Goal: Task Accomplishment & Management: Complete application form

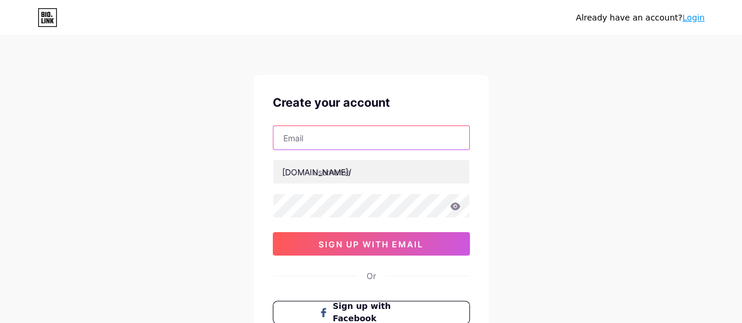
click at [298, 131] on input "text" at bounding box center [371, 137] width 196 height 23
type input "[EMAIL_ADDRESS][DOMAIN_NAME]"
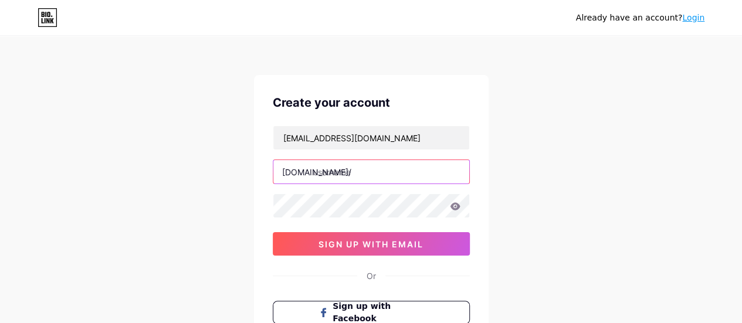
click at [349, 171] on input "text" at bounding box center [371, 171] width 196 height 23
type input "a"
type input "alhudaupmofficial"
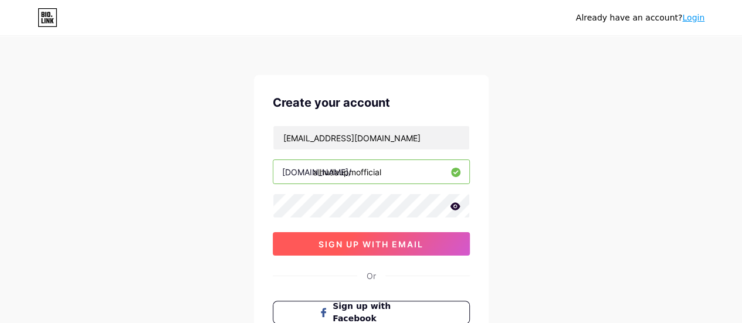
click at [361, 240] on span "sign up with email" at bounding box center [370, 244] width 105 height 10
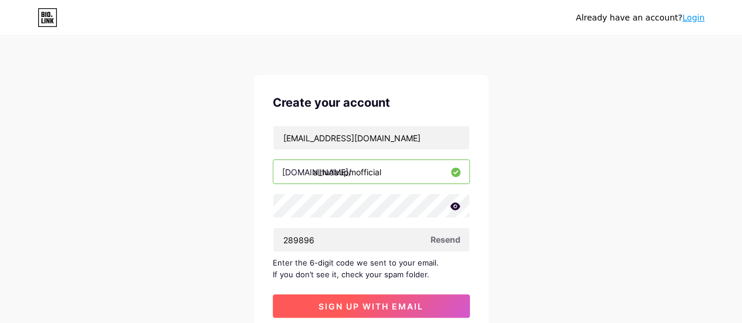
type input "289896"
click at [379, 304] on span "sign up with email" at bounding box center [370, 306] width 105 height 10
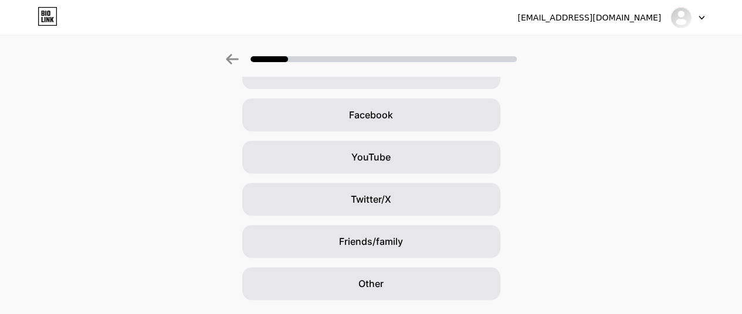
scroll to position [191, 0]
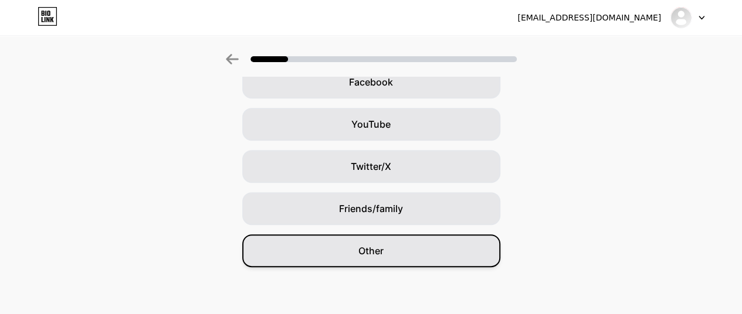
click at [391, 249] on div "Other" at bounding box center [371, 251] width 258 height 33
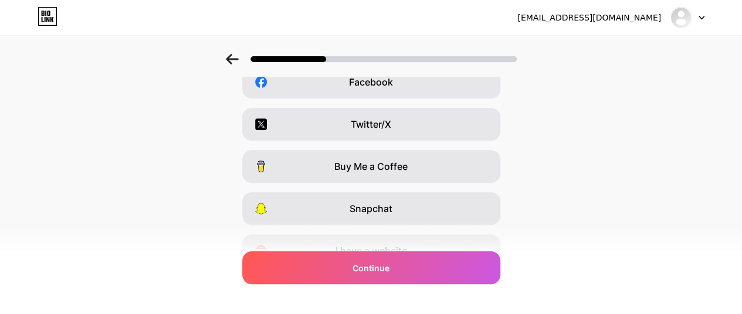
scroll to position [0, 0]
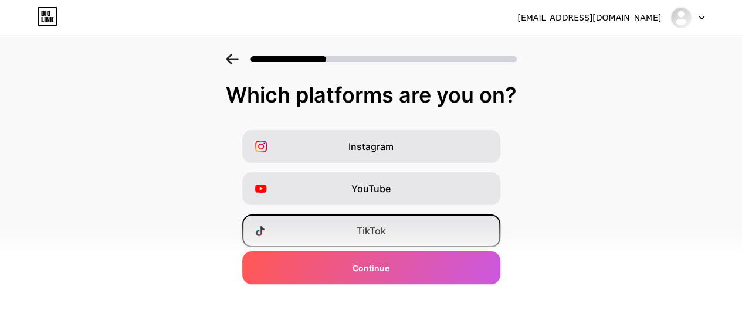
click at [434, 233] on div "TikTok" at bounding box center [371, 231] width 258 height 33
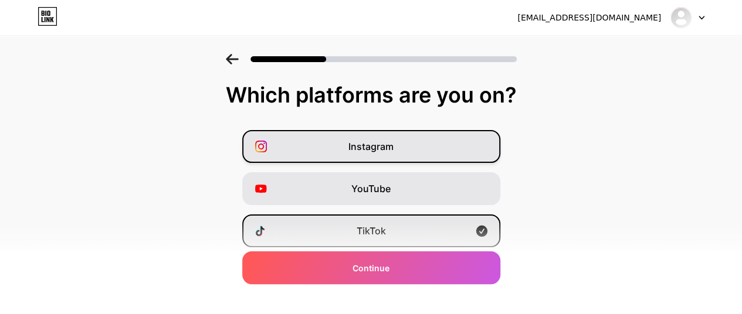
click at [408, 140] on div "Instagram" at bounding box center [371, 146] width 258 height 33
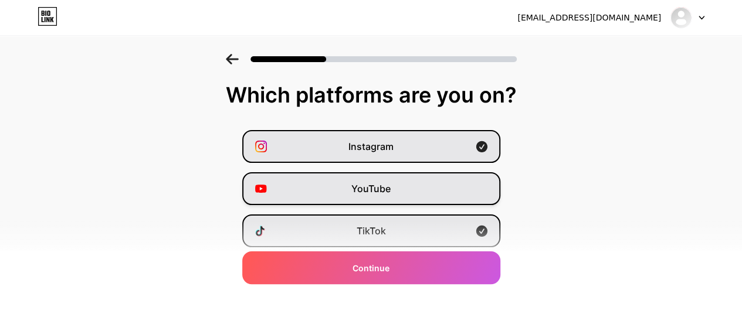
click at [422, 183] on div "YouTube" at bounding box center [371, 188] width 258 height 33
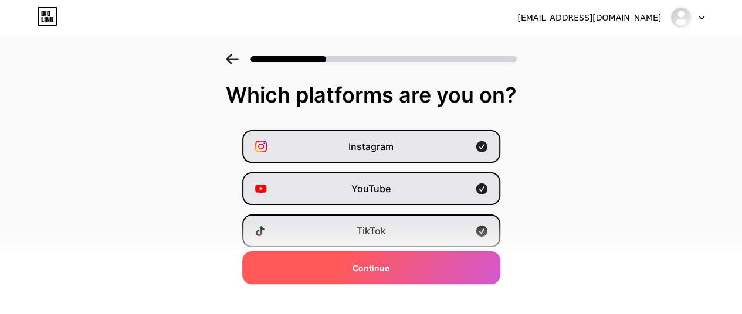
click at [439, 262] on div "Continue" at bounding box center [371, 268] width 258 height 33
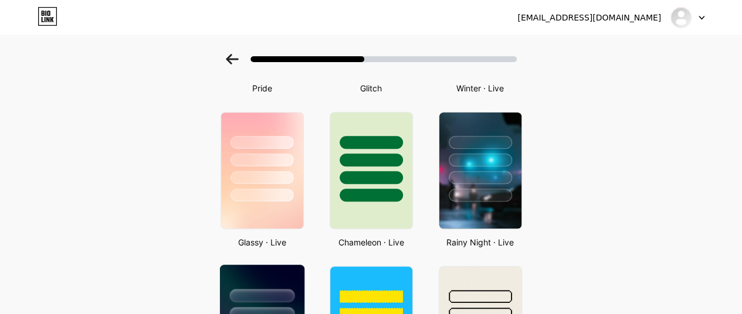
scroll to position [329, 9]
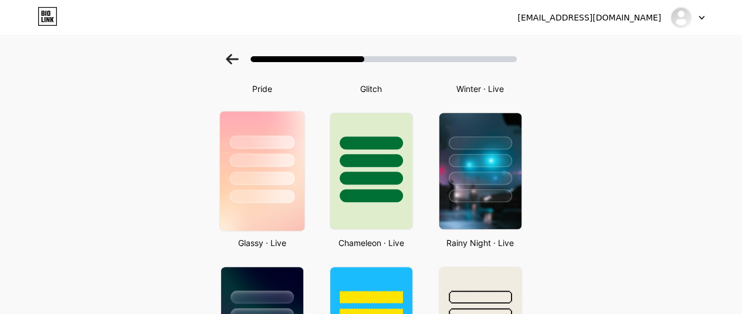
click at [276, 171] on div at bounding box center [261, 157] width 84 height 92
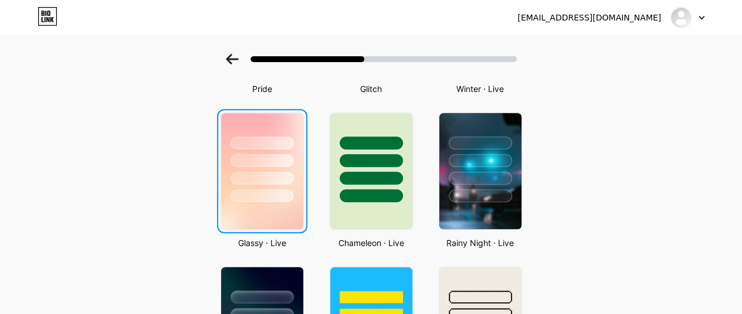
scroll to position [0, 0]
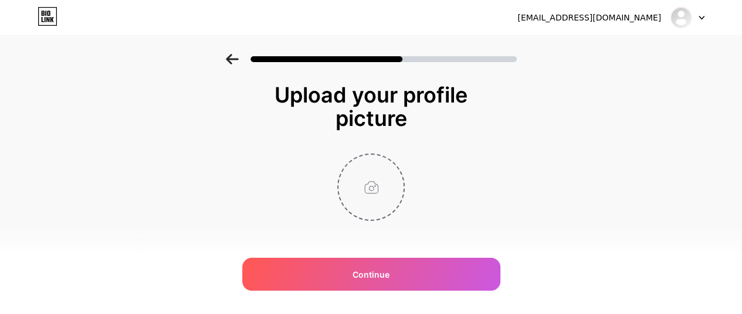
click at [373, 188] on input "file" at bounding box center [370, 187] width 65 height 65
type input "C:\fakepath\WhatsApp Image [DATE] at 18.56.32_9d532d9f.jpg"
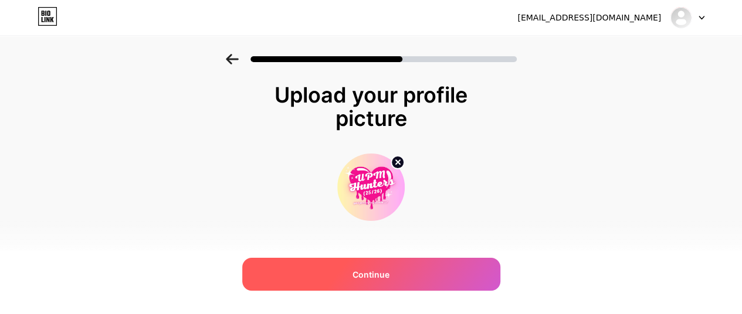
click at [376, 273] on span "Continue" at bounding box center [370, 275] width 37 height 12
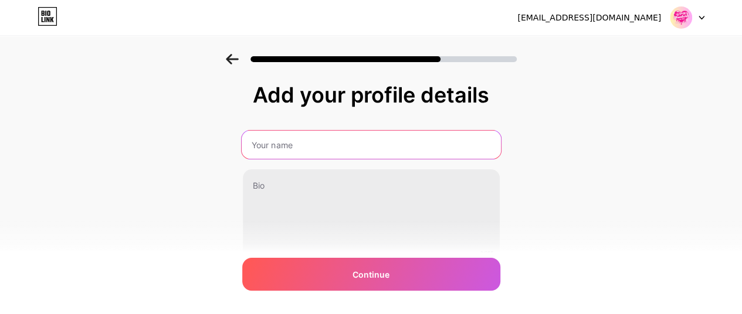
click at [358, 144] on input "text" at bounding box center [370, 145] width 259 height 28
type input "[PERSON_NAME] UPM Official"
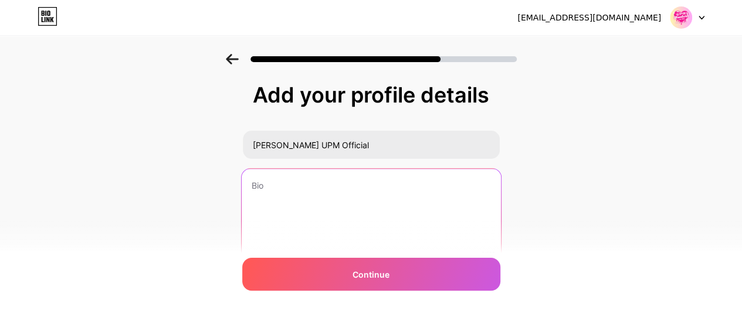
click at [281, 199] on textarea at bounding box center [370, 217] width 259 height 96
paste textarea "Get to know us more via social media platforms"
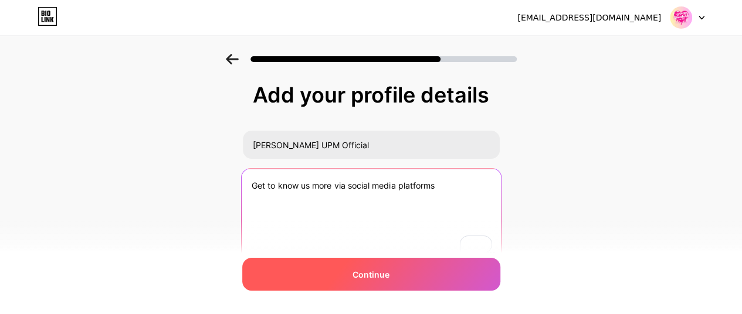
type textarea "Get to know us more via social media platforms"
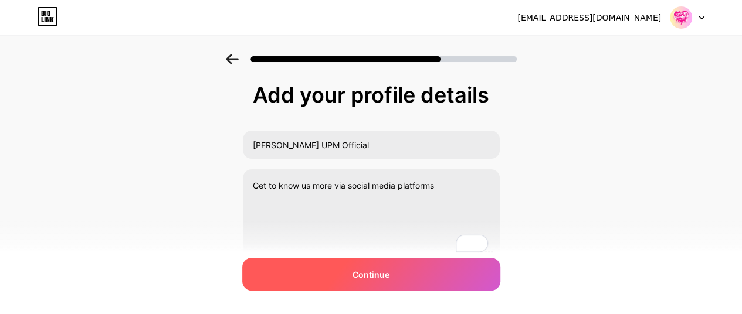
click at [359, 273] on span "Continue" at bounding box center [370, 275] width 37 height 12
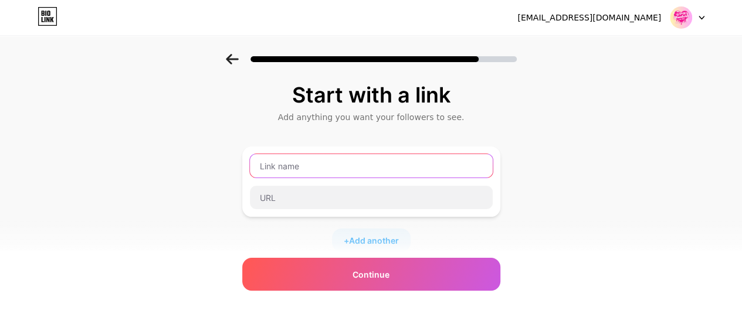
click at [388, 176] on input "text" at bounding box center [371, 165] width 243 height 23
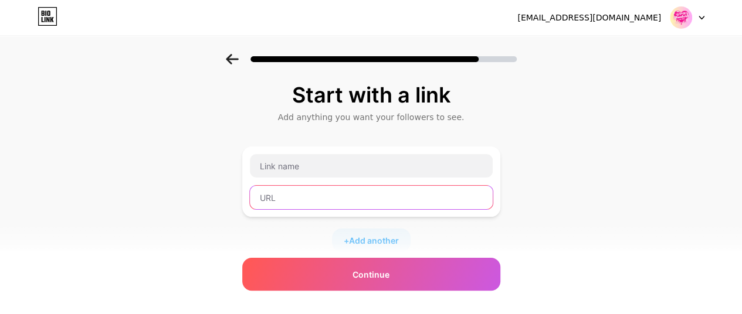
click at [281, 200] on input "text" at bounding box center [371, 197] width 243 height 23
paste input "[URL][DOMAIN_NAME]"
type input "[URL][DOMAIN_NAME]"
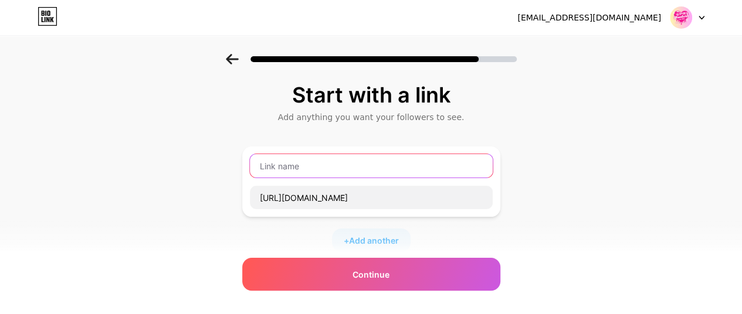
click at [284, 160] on input "text" at bounding box center [371, 165] width 243 height 23
paste input "UPM Hunters 25/26 🧕💫 (Girls Only)"
type input "UPM Hunters 25/26 🧕💫 (Girls Only)"
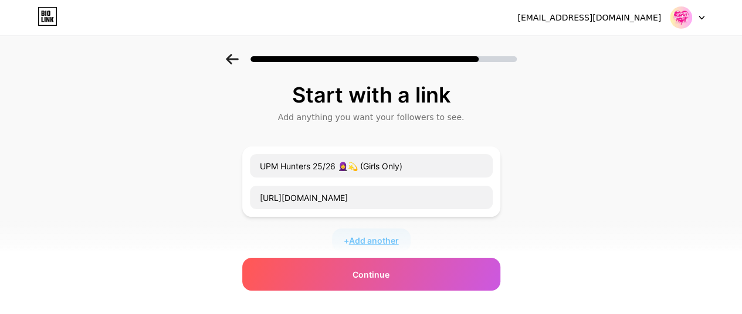
click at [369, 235] on span "Add another" at bounding box center [374, 241] width 50 height 12
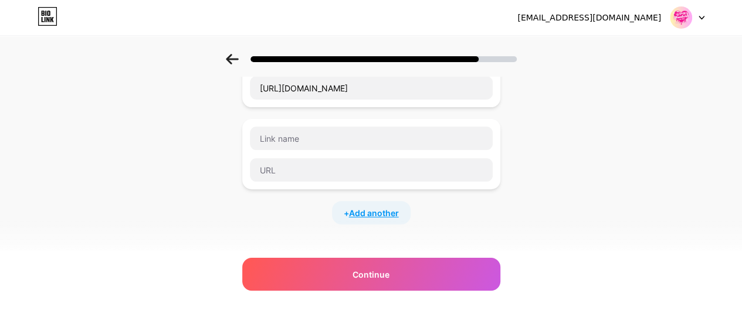
scroll to position [113, 0]
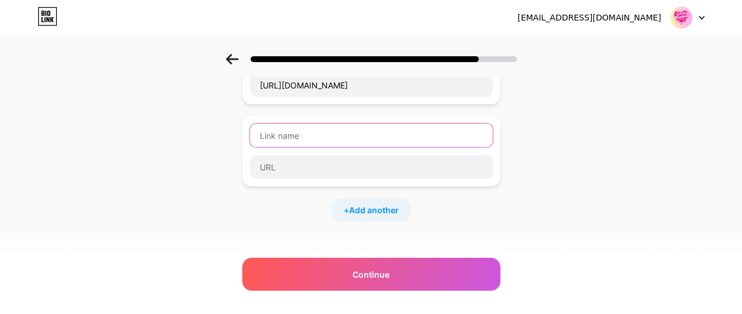
click at [305, 134] on input "text" at bounding box center [371, 135] width 243 height 23
paste input "UPM Group Support Intake 2025 (Boys Only)"
type input "UPM Group Support Intake 2025 (Boys Only)"
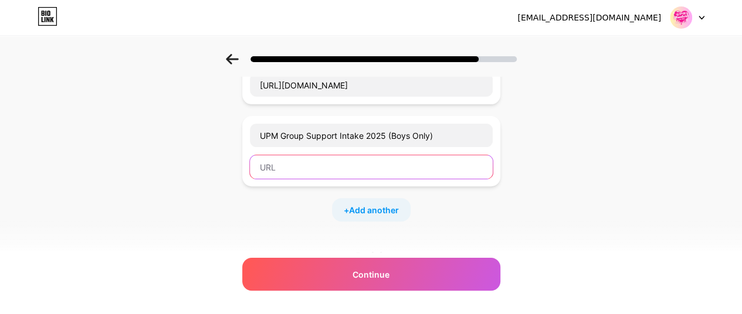
click at [284, 165] on input "text" at bounding box center [371, 166] width 243 height 23
paste input "[URL][DOMAIN_NAME]"
type input "[URL][DOMAIN_NAME]"
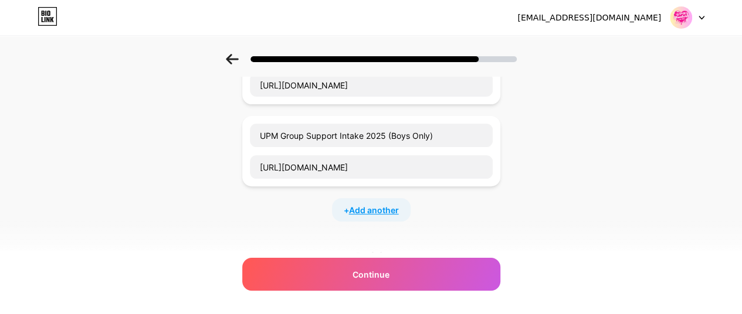
scroll to position [0, 0]
click at [362, 204] on span "Add another" at bounding box center [374, 210] width 50 height 12
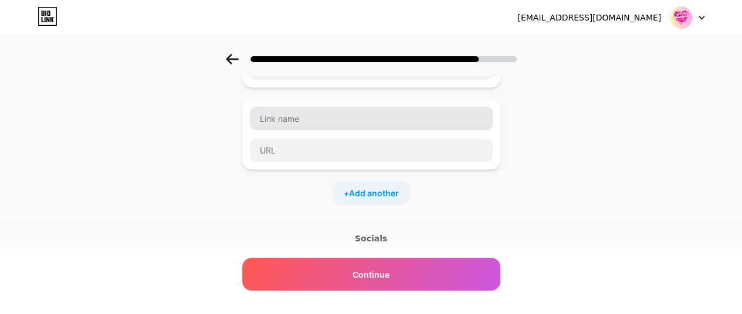
scroll to position [219, 0]
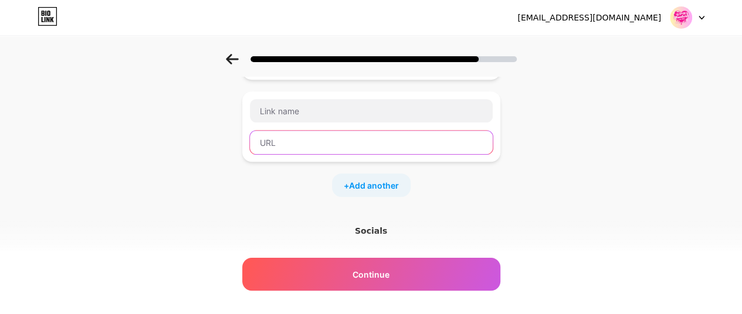
click at [282, 137] on input "text" at bounding box center [371, 142] width 243 height 23
paste input "[URL][DOMAIN_NAME]"
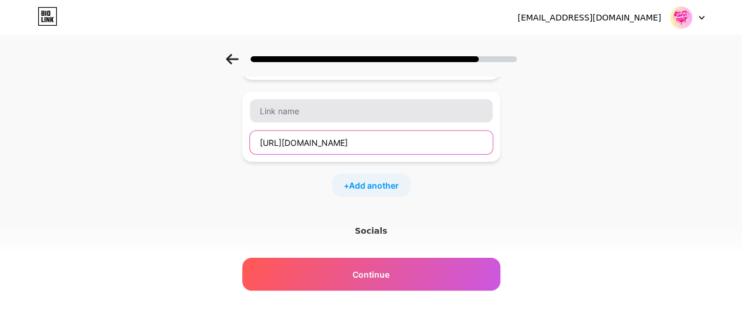
type input "[URL][DOMAIN_NAME]"
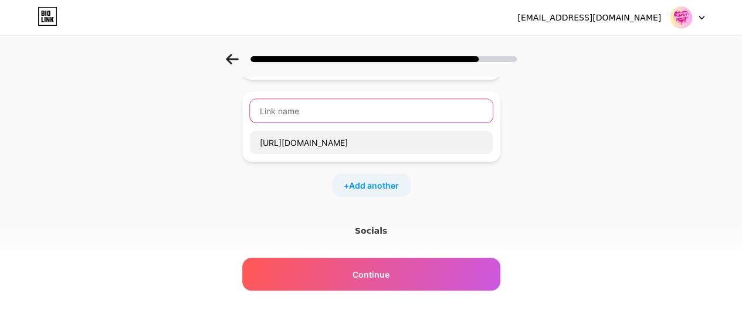
click at [275, 115] on input "text" at bounding box center [371, 110] width 243 height 23
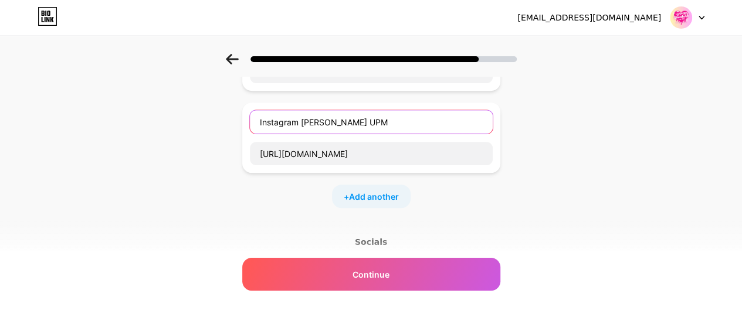
scroll to position [209, 0]
click at [316, 116] on input "Instagram [PERSON_NAME] UPM" at bounding box center [371, 120] width 243 height 23
click at [379, 124] on input "Instagram Al-Huda UPM" at bounding box center [371, 120] width 243 height 23
type input "Instagram Al-Huda UPM Official"
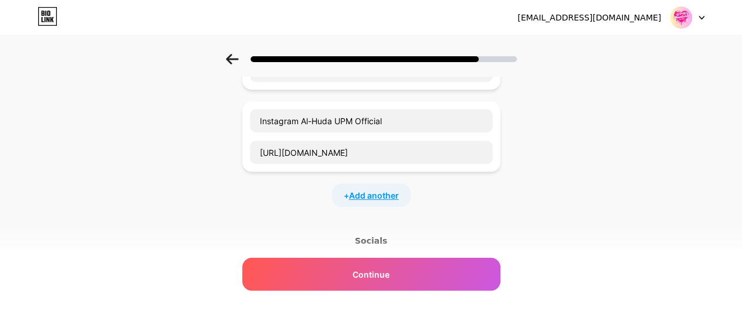
click at [387, 199] on div "+ Add another" at bounding box center [371, 194] width 79 height 23
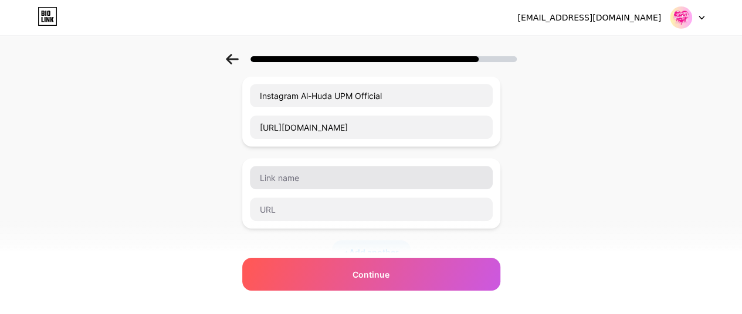
scroll to position [235, 0]
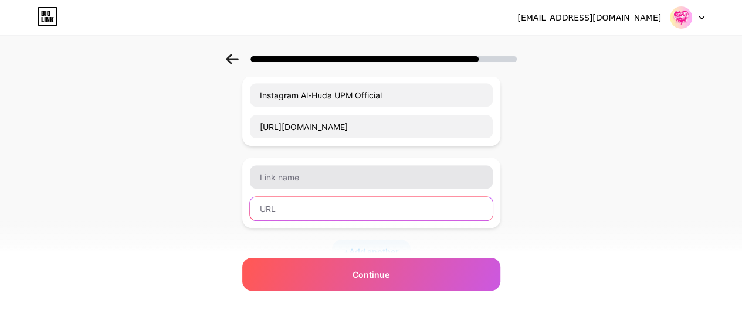
click at [294, 206] on input "text" at bounding box center [371, 208] width 243 height 23
paste input "[URL][DOMAIN_NAME]"
type input "[URL][DOMAIN_NAME]"
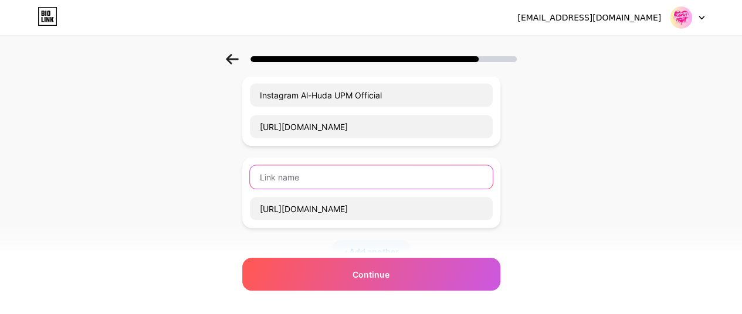
click at [323, 179] on input "text" at bounding box center [371, 176] width 243 height 23
type input "Tiktok Al-Huda UPM Official"
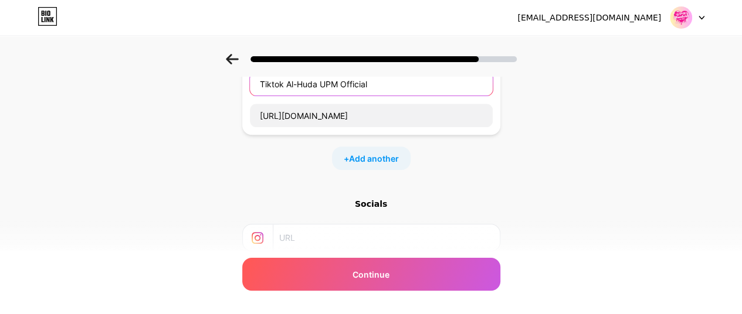
scroll to position [331, 0]
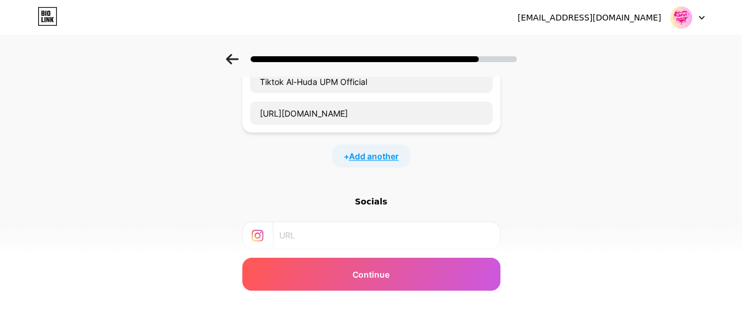
click at [392, 150] on span "Add another" at bounding box center [374, 156] width 50 height 12
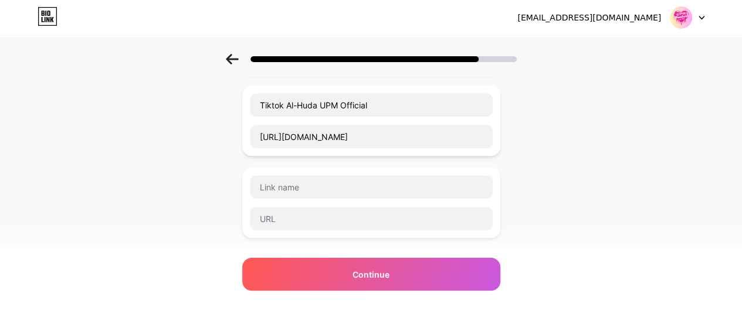
scroll to position [313, 0]
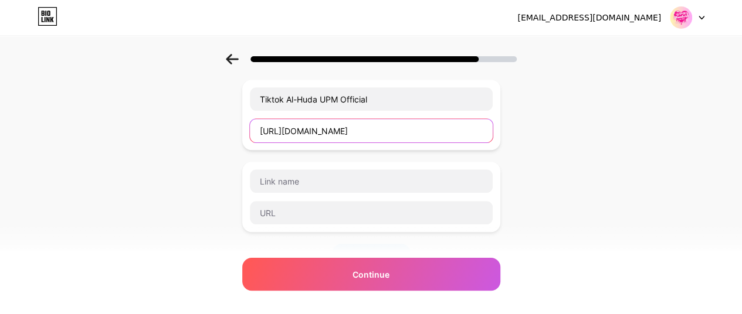
drag, startPoint x: 440, startPoint y: 127, endPoint x: 183, endPoint y: 137, distance: 257.0
click at [183, 137] on div "Start with a link Add anything you want your followers to see. UPM Hunters 25/2…" at bounding box center [371, 111] width 742 height 740
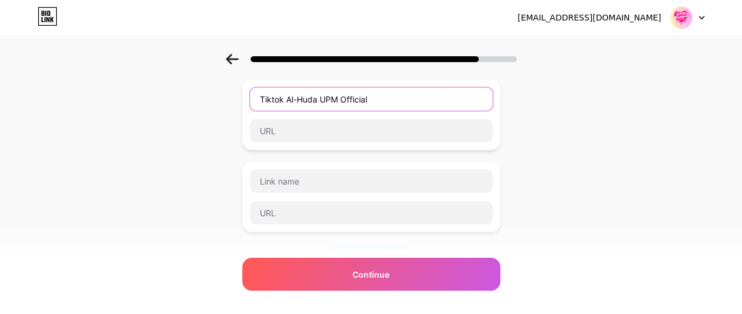
drag, startPoint x: 388, startPoint y: 97, endPoint x: 200, endPoint y: 90, distance: 187.2
click at [200, 90] on div "Start with a link Add anything you want your followers to see. UPM Hunters 25/2…" at bounding box center [371, 111] width 742 height 740
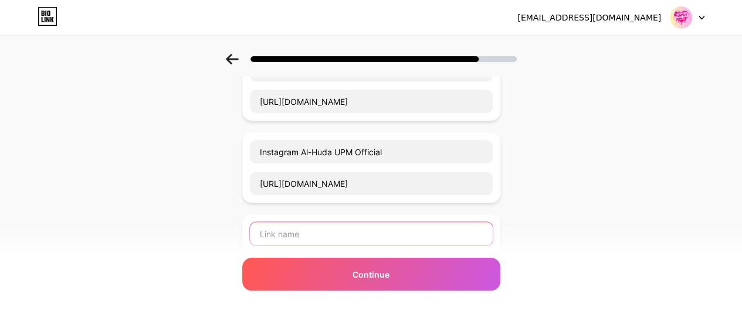
scroll to position [177, 0]
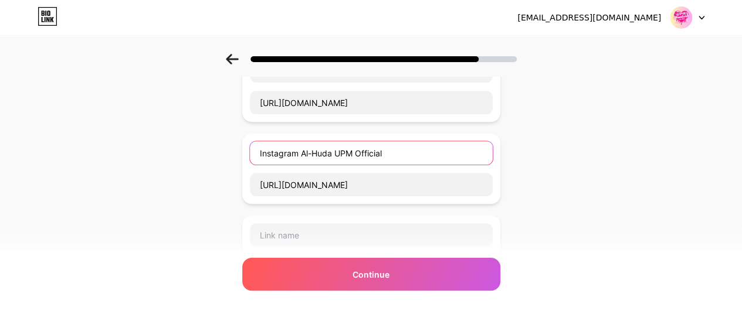
drag, startPoint x: 410, startPoint y: 155, endPoint x: 196, endPoint y: 152, distance: 214.0
click at [196, 152] on div "Start with a link Add anything you want your followers to see. UPM Hunters 25/2…" at bounding box center [371, 247] width 742 height 740
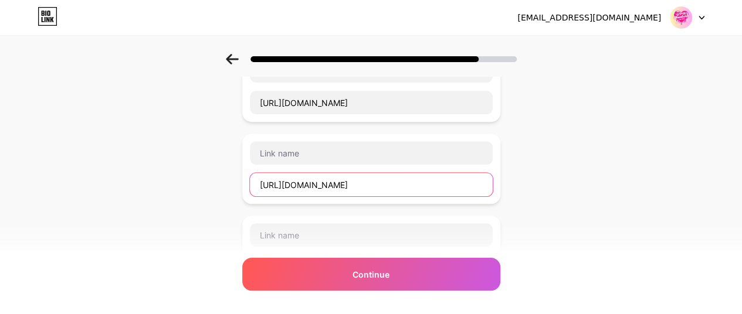
drag, startPoint x: 457, startPoint y: 181, endPoint x: 172, endPoint y: 178, distance: 284.9
click at [172, 178] on div "Start with a link Add anything you want your followers to see. UPM Hunters 25/2…" at bounding box center [371, 247] width 742 height 740
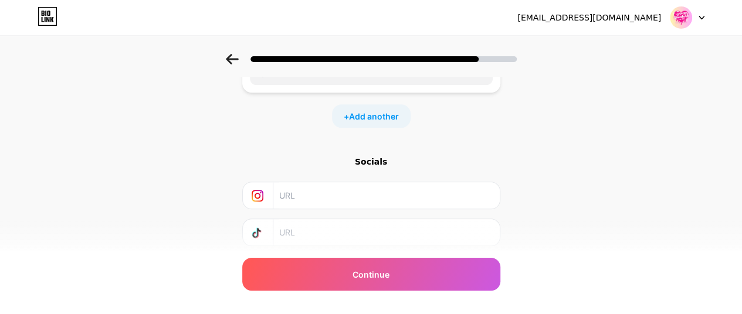
scroll to position [455, 0]
click at [304, 184] on input "text" at bounding box center [385, 193] width 213 height 26
paste input "[URL][DOMAIN_NAME]"
type input "[URL][DOMAIN_NAME]"
click at [329, 231] on input "text" at bounding box center [385, 230] width 213 height 26
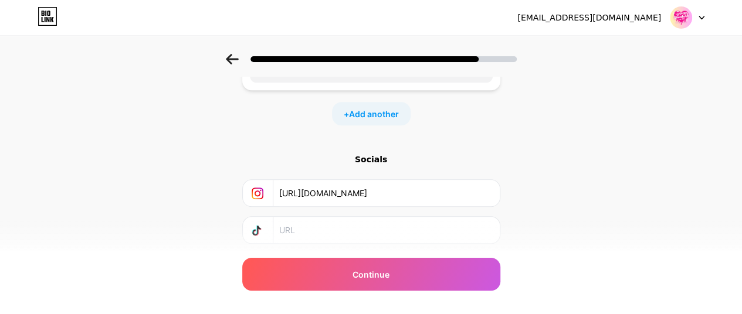
paste input "[URL][DOMAIN_NAME]"
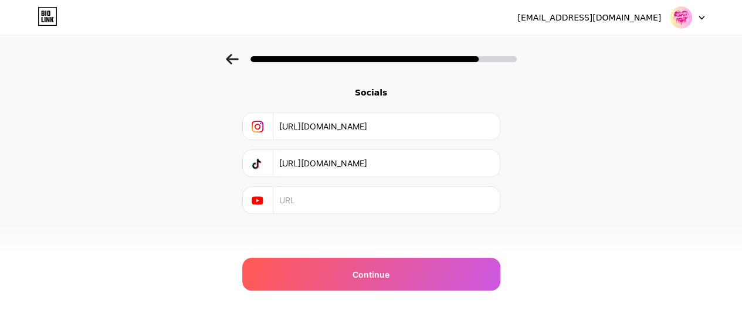
type input "[URL][DOMAIN_NAME]"
click at [288, 195] on input "text" at bounding box center [385, 200] width 213 height 26
paste input "[URL][DOMAIN_NAME]"
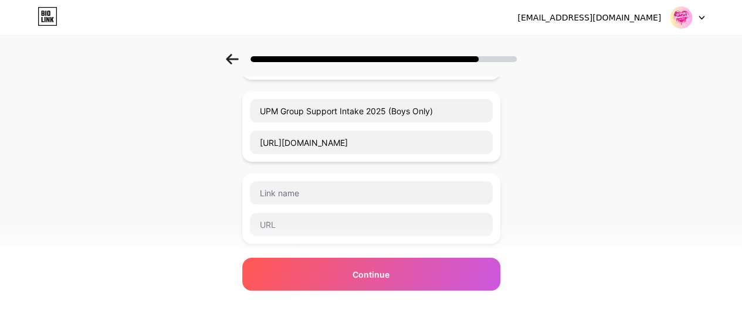
scroll to position [125, 0]
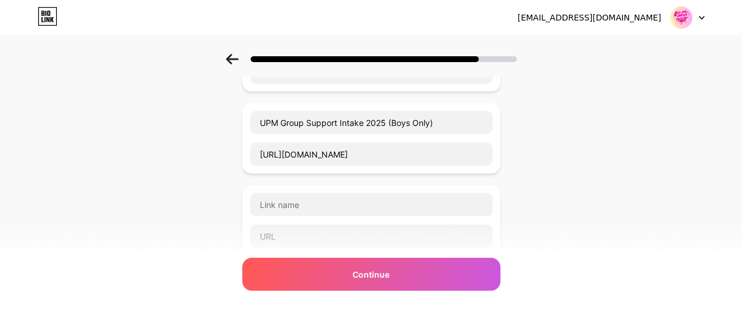
type input "[URL][DOMAIN_NAME]"
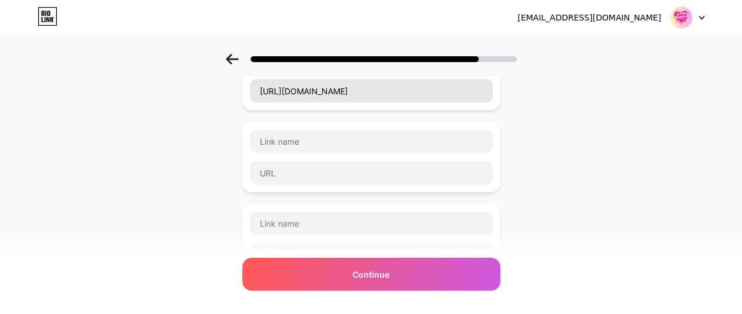
scroll to position [189, 0]
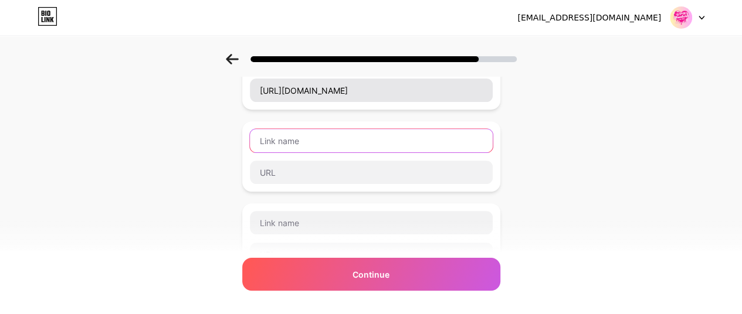
click at [267, 148] on input "text" at bounding box center [371, 140] width 243 height 23
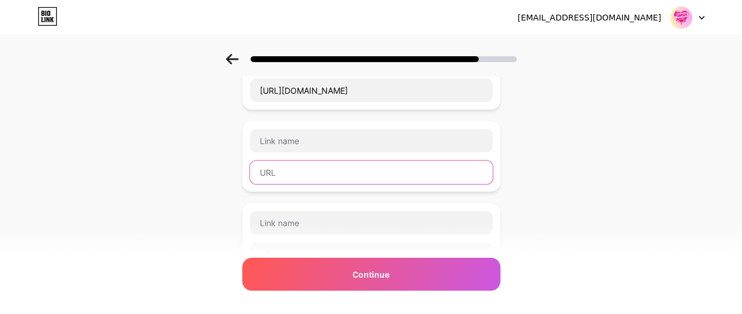
click at [283, 167] on input "text" at bounding box center [371, 172] width 243 height 23
paste input "[URL][DOMAIN_NAME]"
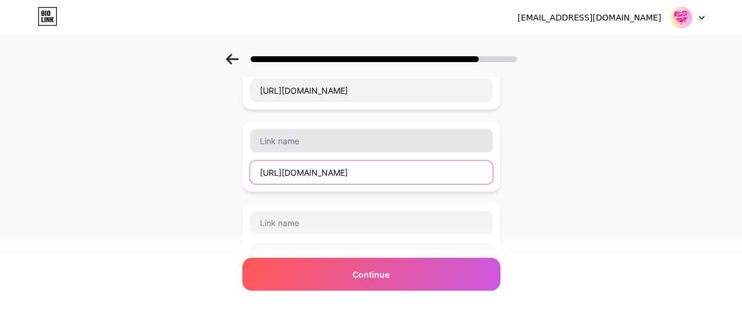
type input "[URL][DOMAIN_NAME]"
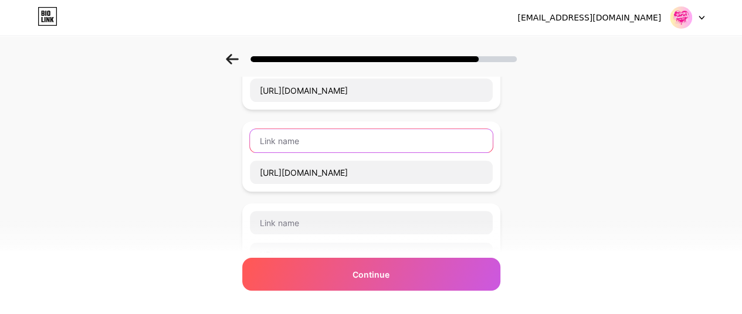
click at [288, 141] on input "text" at bounding box center [371, 140] width 243 height 23
type input "Twitter [PERSON_NAME] UPM Official"
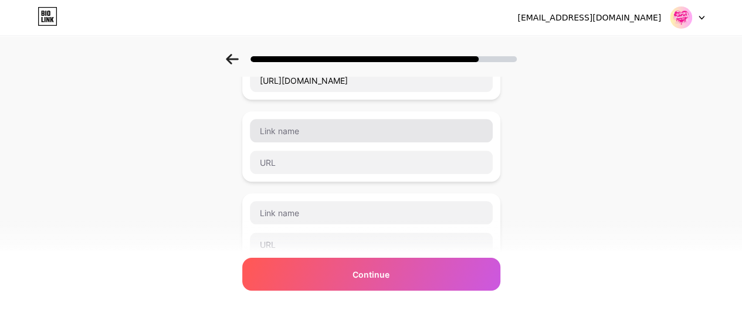
scroll to position [282, 0]
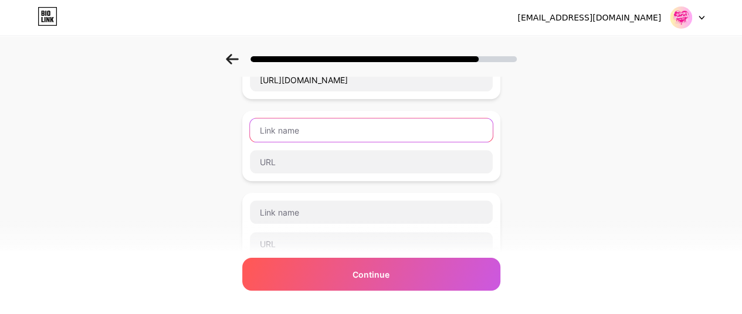
click at [271, 134] on input "text" at bounding box center [371, 129] width 243 height 23
paste input "[URL][DOMAIN_NAME]"
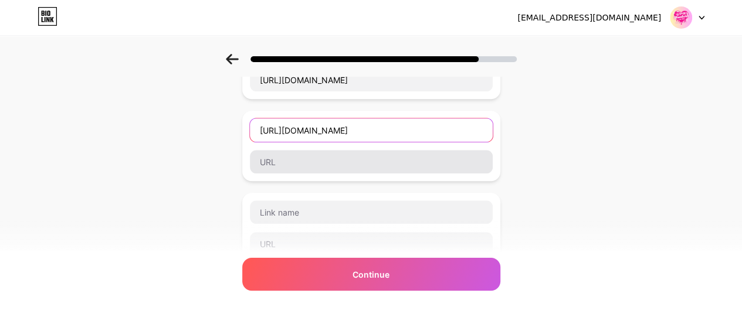
type input "[URL][DOMAIN_NAME]"
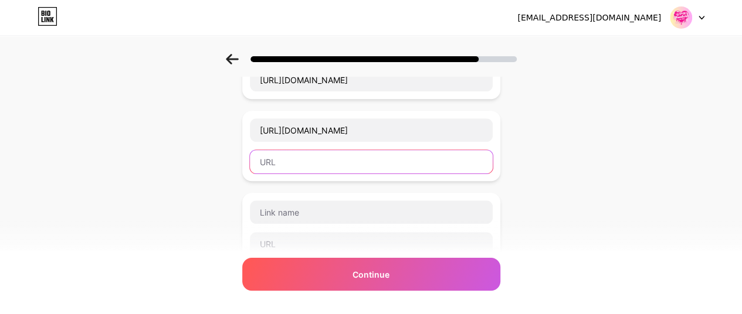
click at [295, 164] on input "text" at bounding box center [371, 161] width 243 height 23
type input "N"
paste input "[URL][DOMAIN_NAME]"
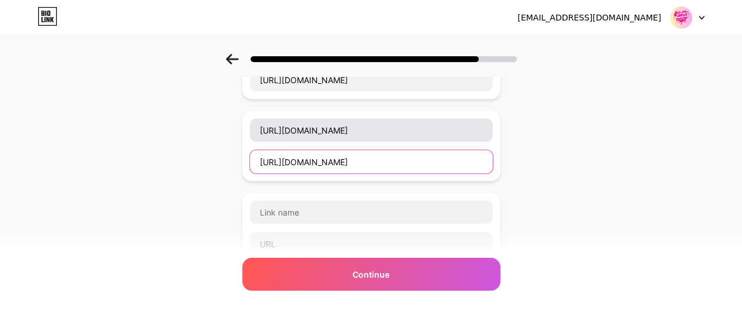
type input "[URL][DOMAIN_NAME]"
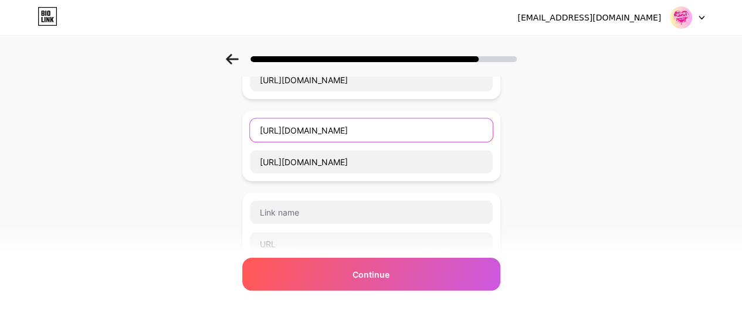
click at [420, 130] on input "[URL][DOMAIN_NAME]" at bounding box center [371, 129] width 243 height 23
type input "n"
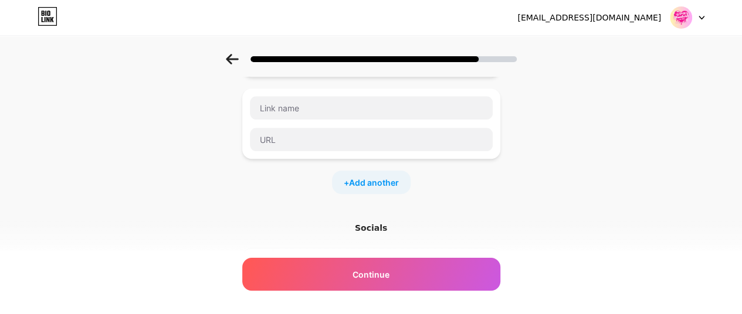
scroll to position [387, 9]
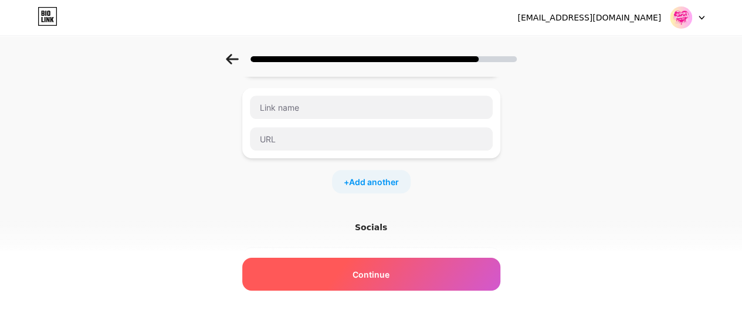
type input "Nak Join Quranic Circle [PERSON_NAME]"
click at [397, 280] on div "Continue" at bounding box center [371, 274] width 258 height 33
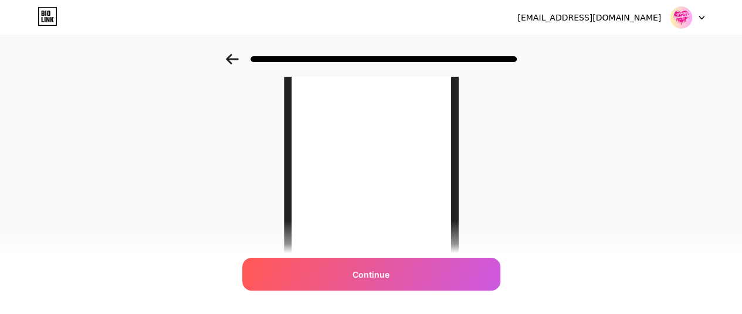
scroll to position [275, 0]
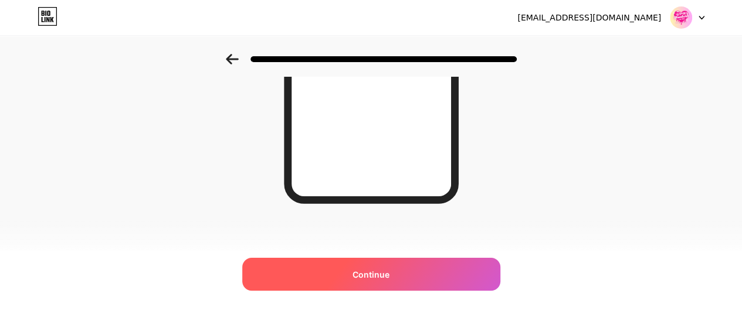
click at [371, 277] on span "Continue" at bounding box center [370, 275] width 37 height 12
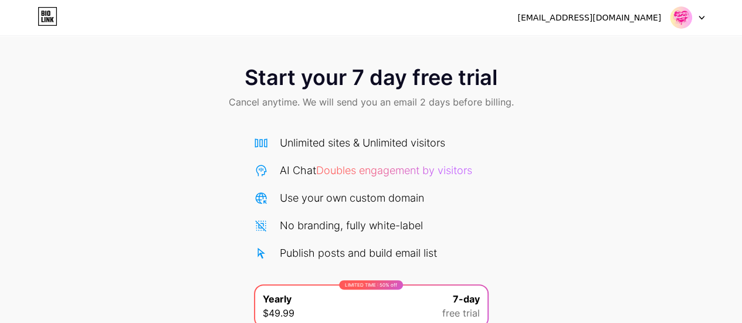
click at [704, 15] on div "[EMAIL_ADDRESS][DOMAIN_NAME] Logout" at bounding box center [371, 17] width 742 height 21
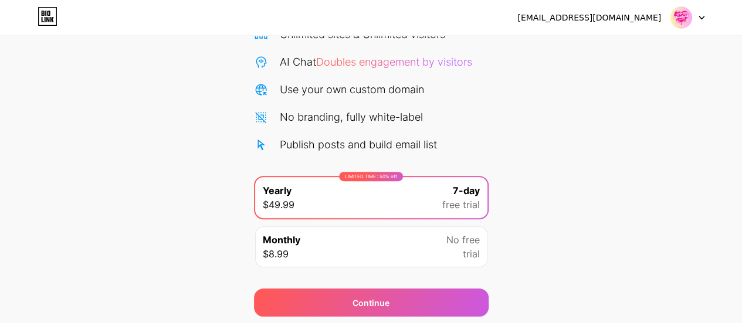
scroll to position [110, 0]
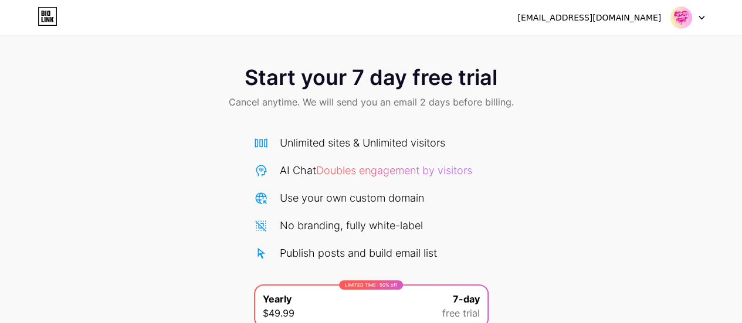
click at [702, 19] on icon at bounding box center [701, 18] width 6 height 4
click at [642, 102] on div "Start your 7 day free trial Cancel anytime. We will send you an email 2 days be…" at bounding box center [371, 88] width 742 height 69
